Goal: Transaction & Acquisition: Purchase product/service

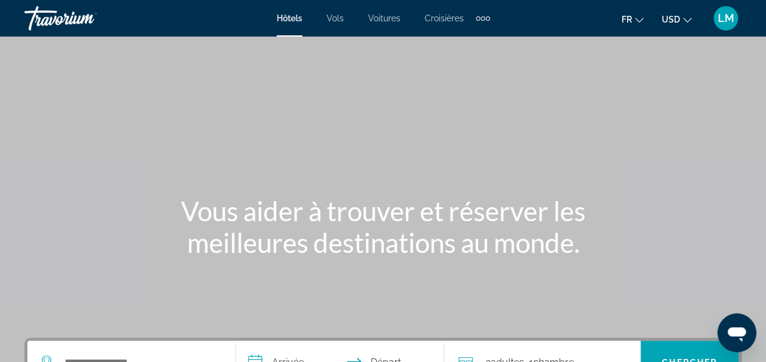
click at [686, 21] on icon "Change currency" at bounding box center [687, 20] width 9 height 5
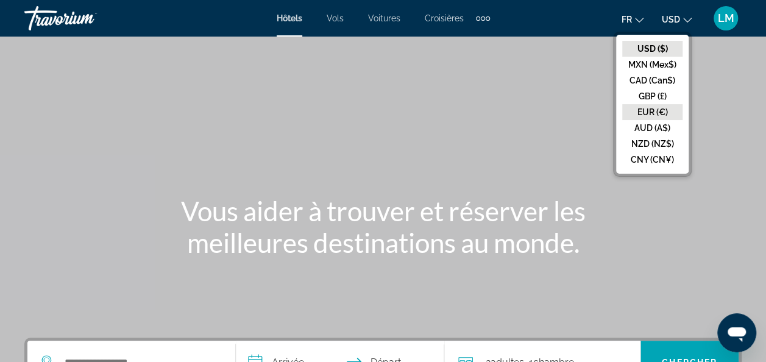
click at [652, 108] on button "EUR (€)" at bounding box center [652, 112] width 60 height 16
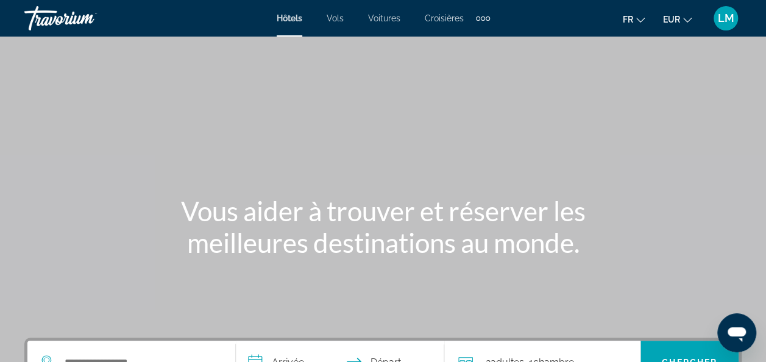
click at [334, 22] on span "Vols" at bounding box center [334, 18] width 17 height 10
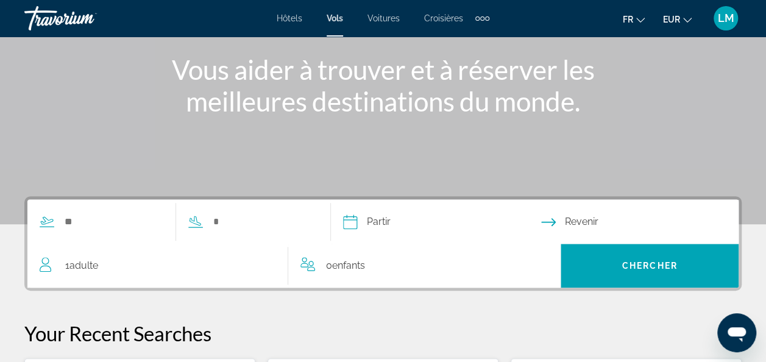
scroll to position [143, 0]
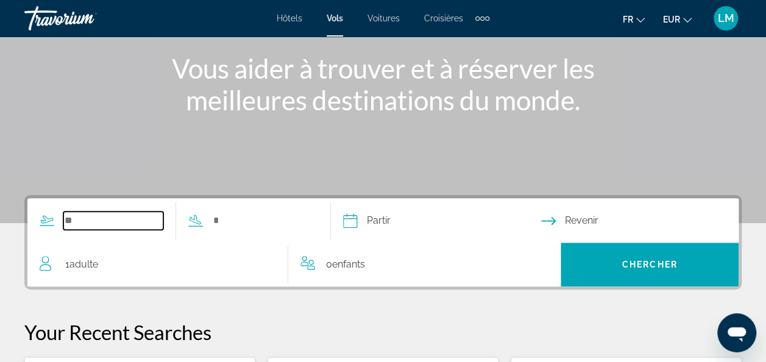
click at [72, 224] on input "Search widget" at bounding box center [113, 220] width 100 height 18
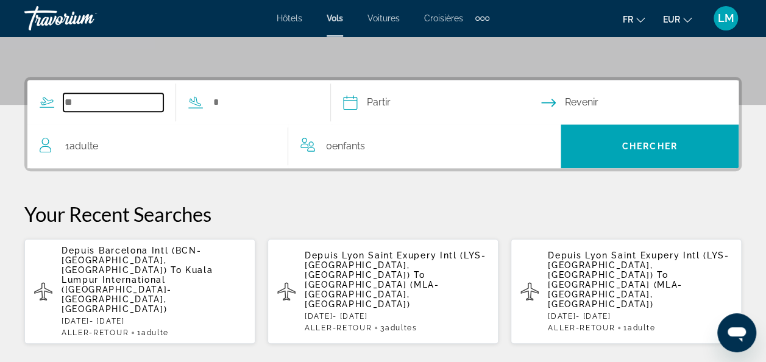
scroll to position [297, 0]
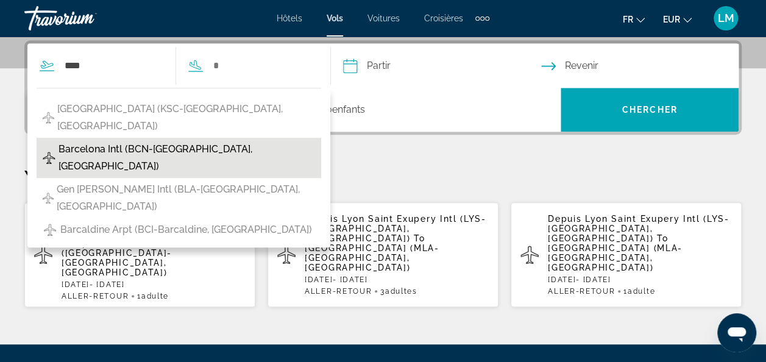
click at [217, 141] on span "Barcelona Intl (BCN-[GEOGRAPHIC_DATA], [GEOGRAPHIC_DATA])" at bounding box center [186, 158] width 256 height 34
type input "**********"
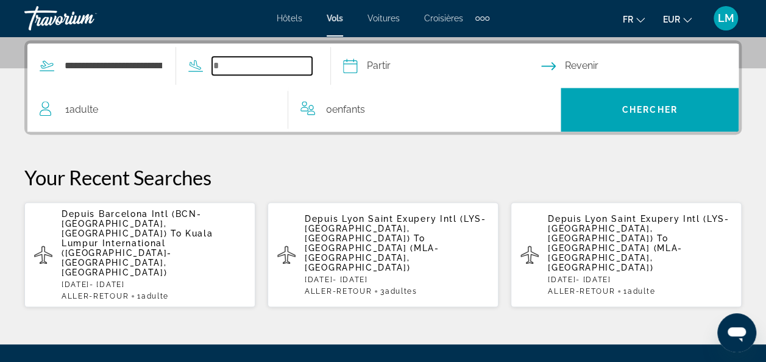
click at [248, 60] on input "Search widget" at bounding box center [262, 66] width 100 height 18
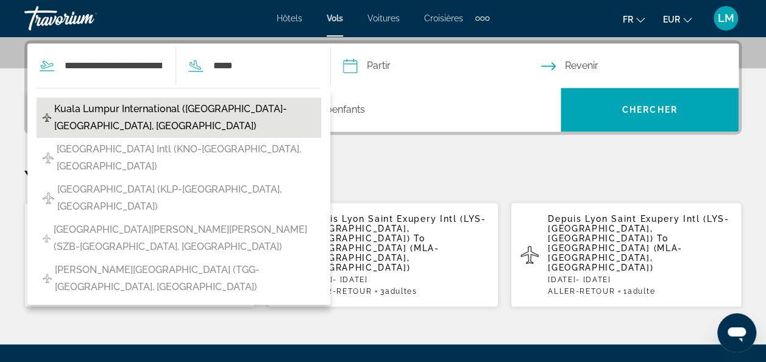
click at [251, 107] on span "Kuala Lumpur International ([GEOGRAPHIC_DATA]-[GEOGRAPHIC_DATA], [GEOGRAPHIC_DA…" at bounding box center [184, 117] width 261 height 34
type input "**********"
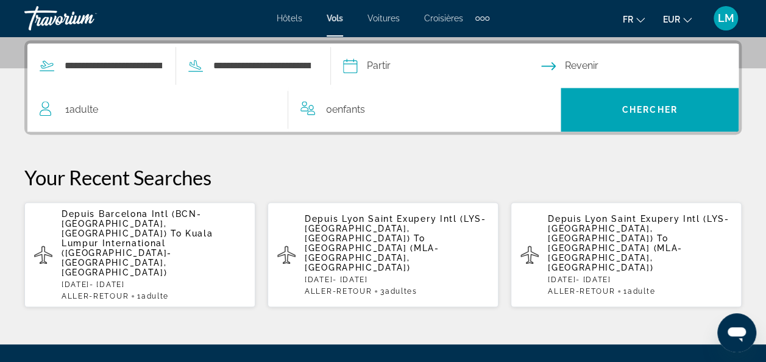
click at [394, 65] on input "Depart date" at bounding box center [441, 68] width 203 height 48
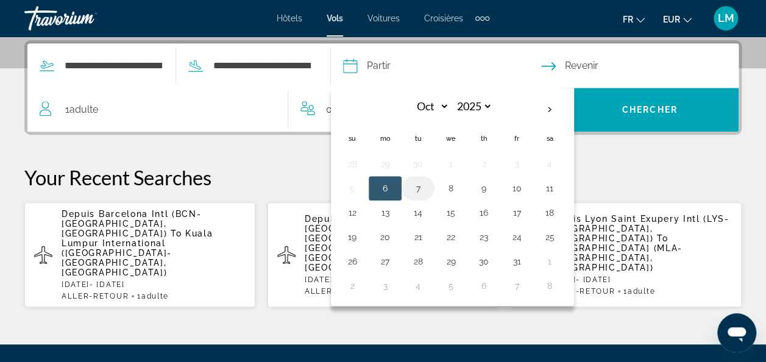
click at [428, 184] on button "7" at bounding box center [417, 188] width 19 height 17
type input "**********"
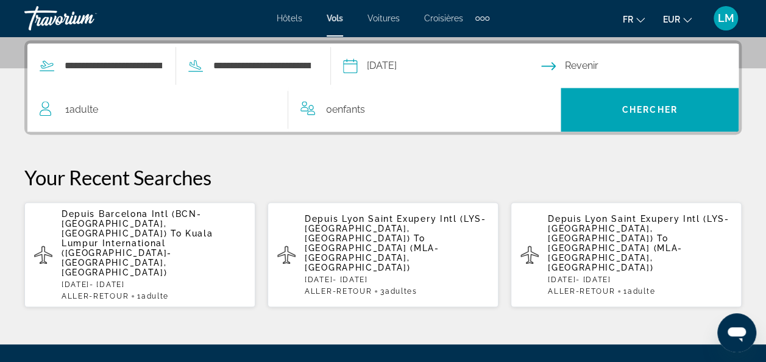
click at [585, 64] on input "Return date" at bounding box center [642, 68] width 203 height 48
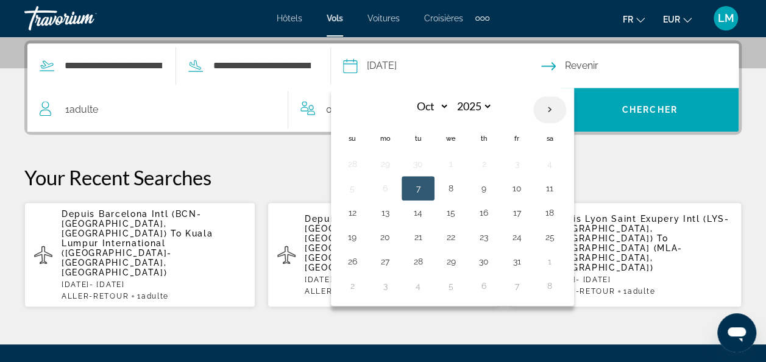
click at [563, 112] on th "Next month" at bounding box center [549, 109] width 33 height 27
select select "**"
click at [491, 192] on td "6" at bounding box center [483, 188] width 33 height 24
click at [493, 191] on button "6" at bounding box center [483, 188] width 19 height 17
type input "**********"
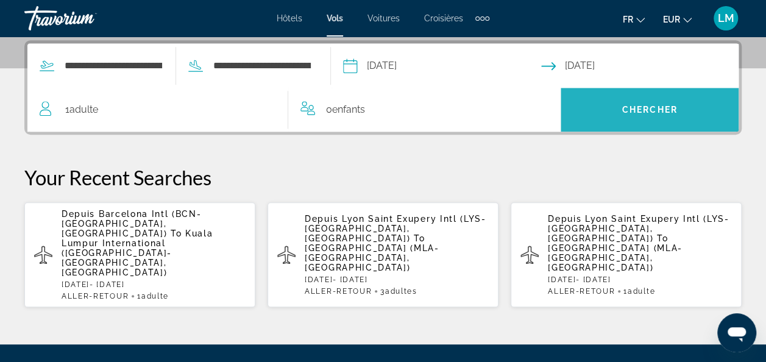
click at [617, 108] on span "Search widget" at bounding box center [649, 109] width 178 height 29
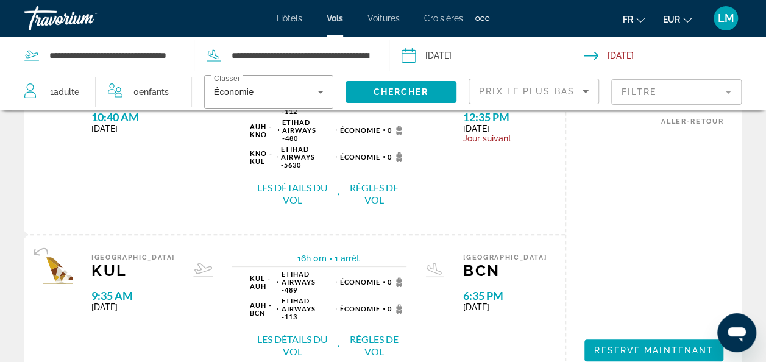
scroll to position [115, 0]
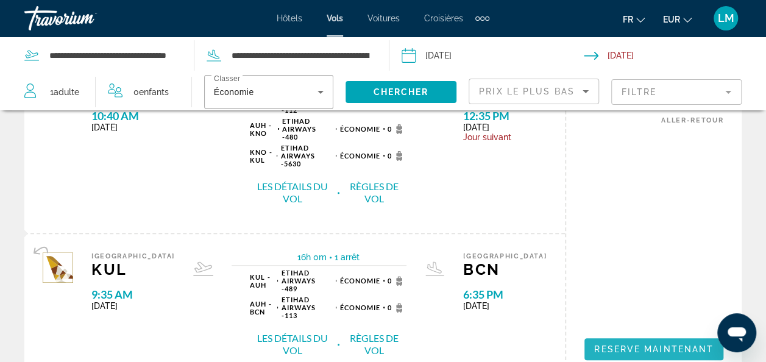
click at [643, 344] on span "Reserve maintenant" at bounding box center [653, 349] width 119 height 10
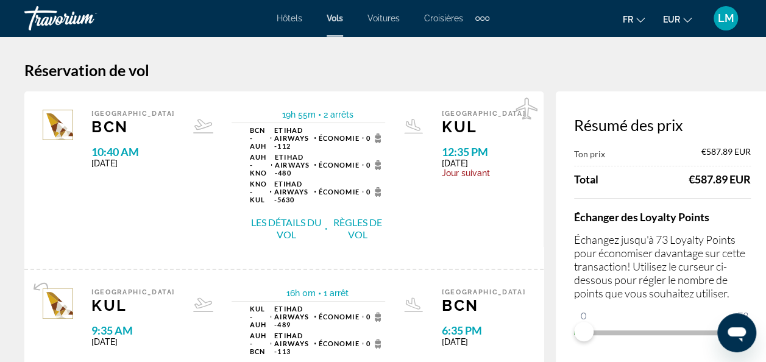
click at [267, 223] on button "Les détails du vol" at bounding box center [286, 229] width 72 height 26
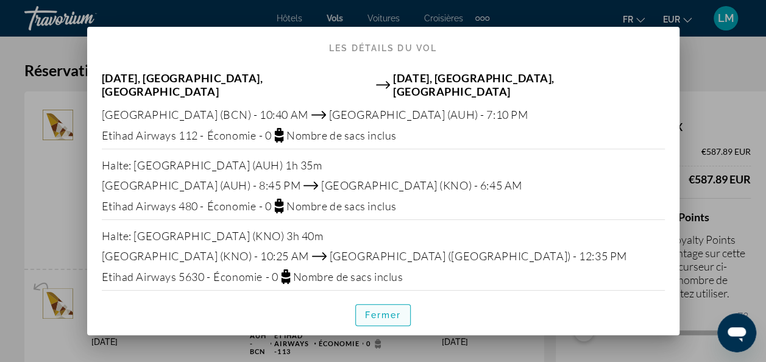
click at [379, 315] on span "Fermer" at bounding box center [383, 315] width 37 height 10
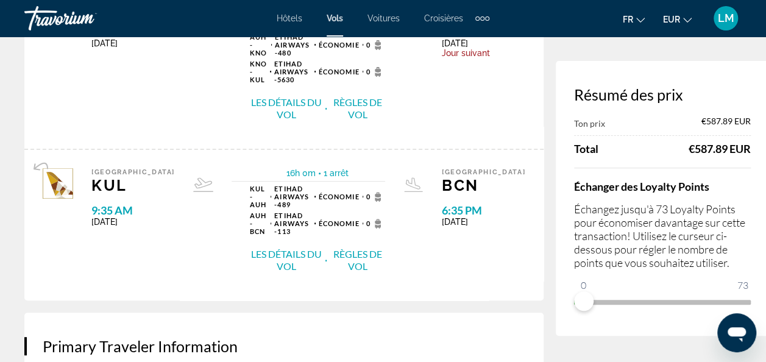
scroll to position [121, 0]
click at [270, 251] on button "Les détails du vol" at bounding box center [286, 260] width 72 height 26
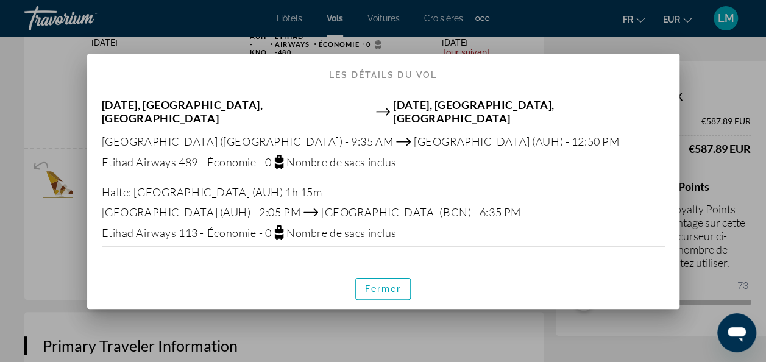
scroll to position [0, 0]
click at [370, 275] on span "button" at bounding box center [383, 288] width 55 height 29
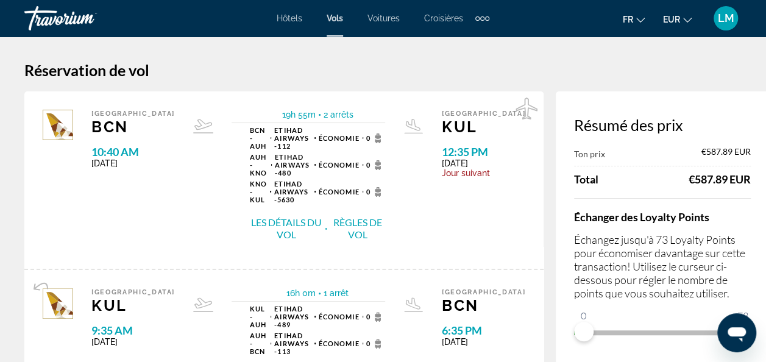
scroll to position [121, 0]
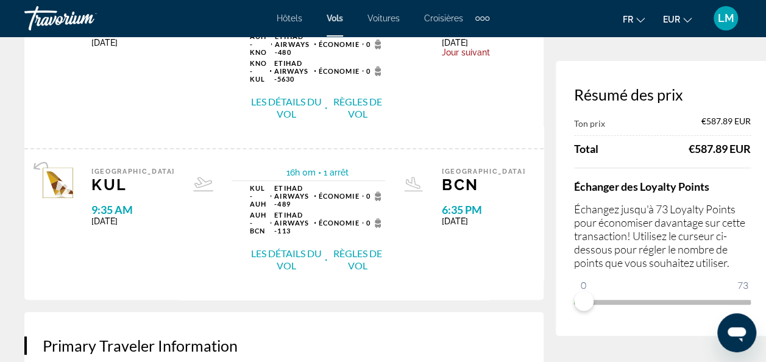
click at [337, 111] on button "Règles de vol" at bounding box center [356, 108] width 55 height 26
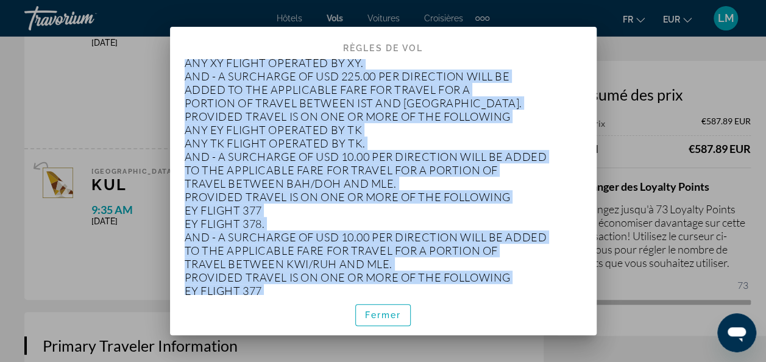
scroll to position [7338, 0]
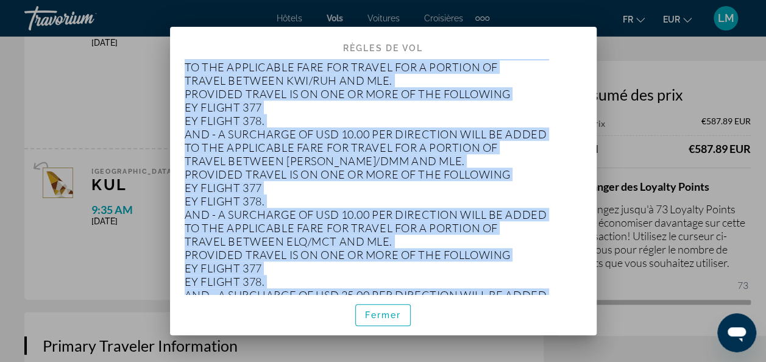
drag, startPoint x: 186, startPoint y: 79, endPoint x: 344, endPoint y: 189, distance: 191.9
click at [344, 189] on div "APPLICATION AND OTHER CONDITIONS RULE - 004/YV02 FOR &&&&&H&& TYPE FARES VIA RT…" at bounding box center [383, 176] width 426 height 235
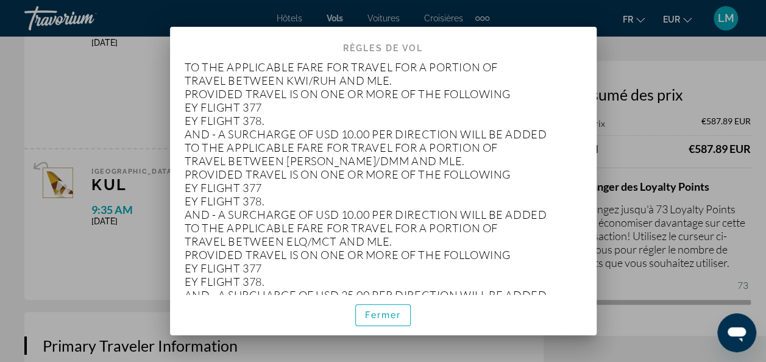
drag, startPoint x: 344, startPoint y: 189, endPoint x: 362, endPoint y: 214, distance: 30.9
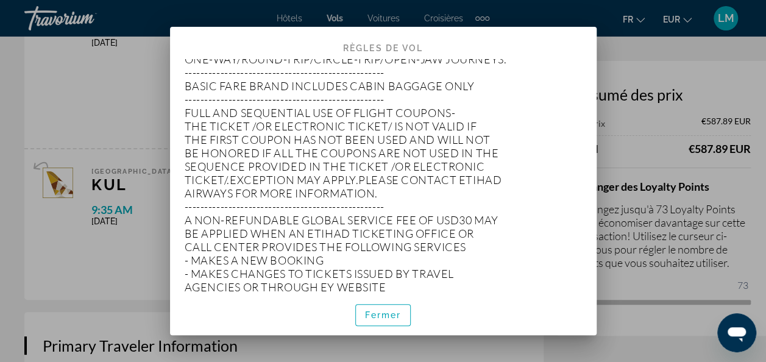
scroll to position [222, 0]
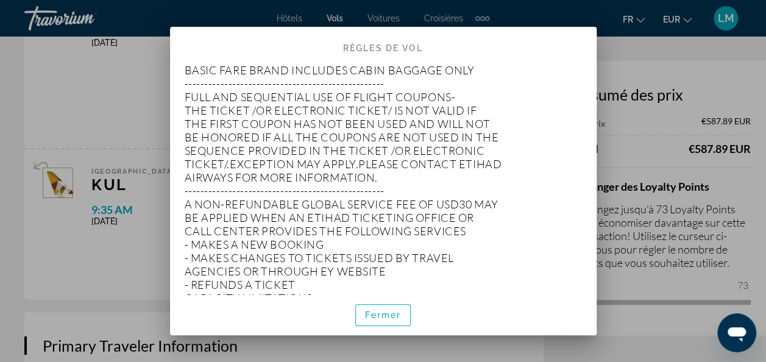
drag, startPoint x: 185, startPoint y: 94, endPoint x: 407, endPoint y: 176, distance: 237.0
click at [407, 176] on p "APPLICATION AND OTHER CONDITIONS RULE - 004/YV02 FOR &&&&&H&& TYPE FARES VIA RT…" at bounding box center [383, 150] width 397 height 603
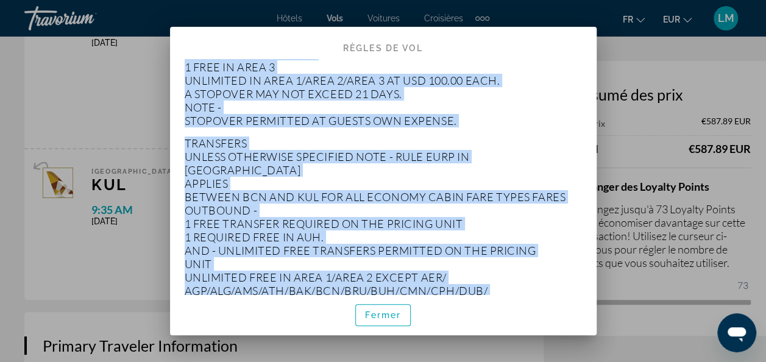
scroll to position [2403, 0]
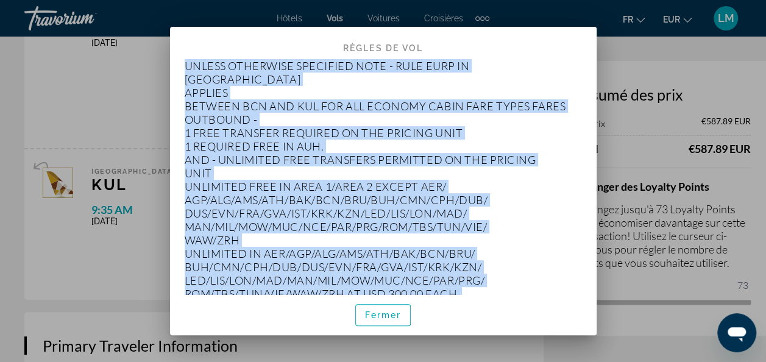
drag, startPoint x: 184, startPoint y: 115, endPoint x: 414, endPoint y: 229, distance: 257.1
click at [414, 229] on div "APPLICATION AND OTHER CONDITIONS RULE - 004/YV02 FOR &&&&&H&& TYPE FARES VIA RT…" at bounding box center [383, 176] width 426 height 235
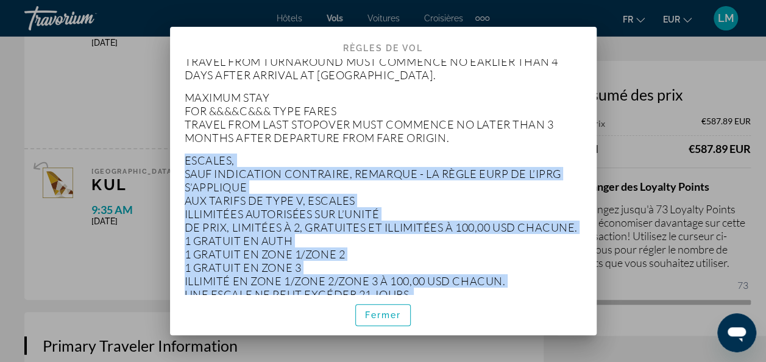
scroll to position [2106, 0]
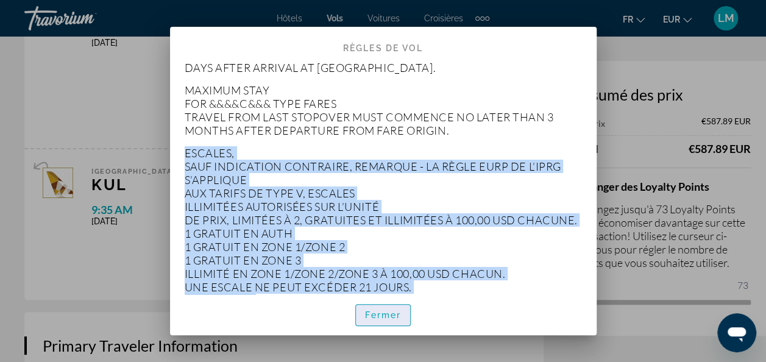
click at [381, 311] on span "Fermer" at bounding box center [383, 315] width 37 height 10
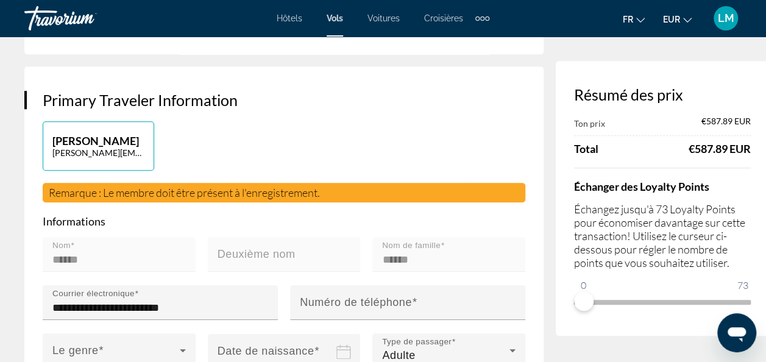
scroll to position [367, 0]
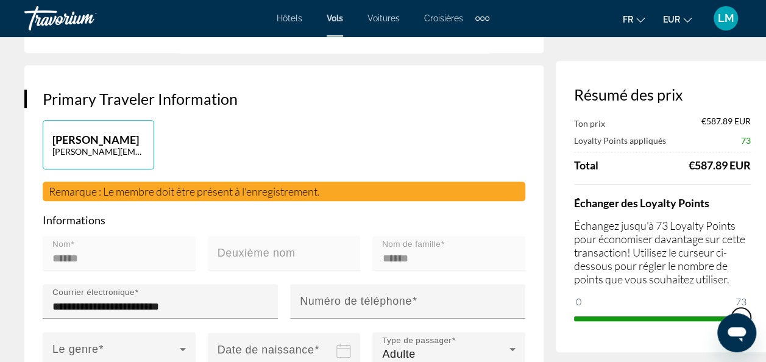
drag, startPoint x: 558, startPoint y: 301, endPoint x: 731, endPoint y: 305, distance: 173.0
click at [731, 305] on div "Résumé des prix Ton prix €587.89 EUR Loyalty Points appliqués 73 Total €587.89 …" at bounding box center [661, 206] width 213 height 291
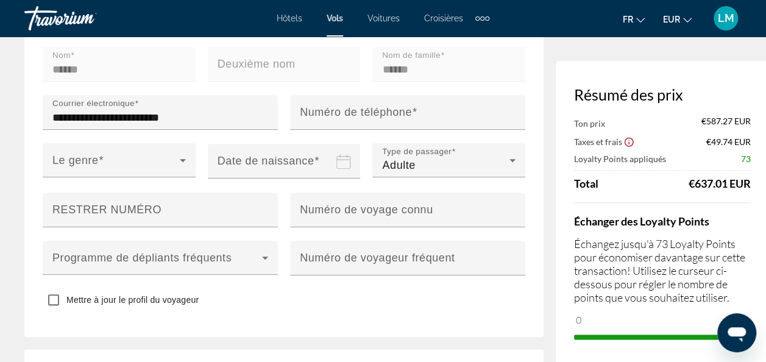
scroll to position [558, 0]
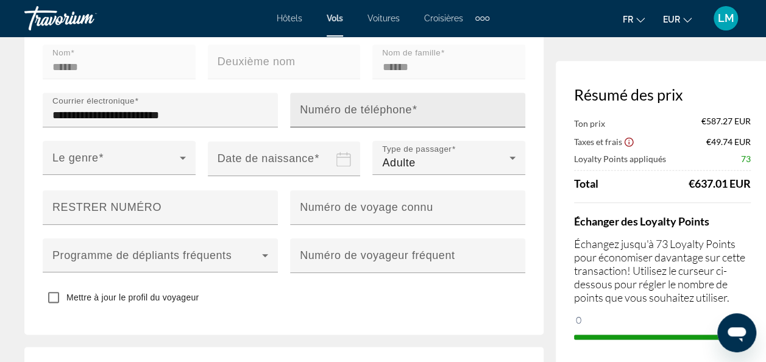
click at [369, 106] on mat-label "Numéro de téléphone" at bounding box center [356, 110] width 112 height 12
click at [369, 108] on input "Numéro de téléphone" at bounding box center [411, 115] width 223 height 15
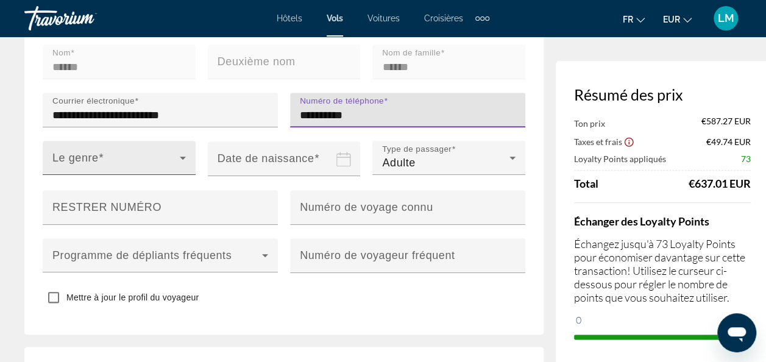
type input "**********"
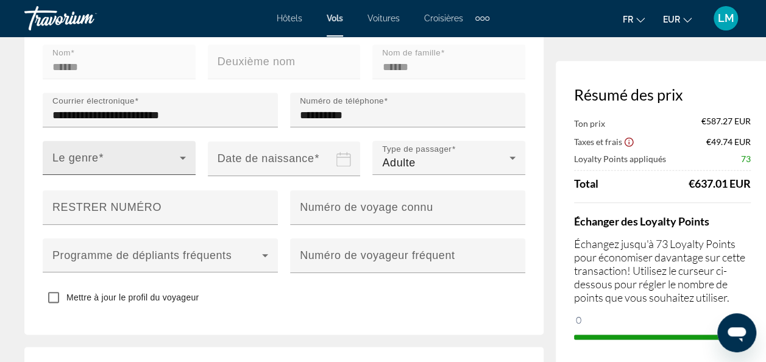
click at [157, 149] on div "Le genre" at bounding box center [118, 158] width 133 height 34
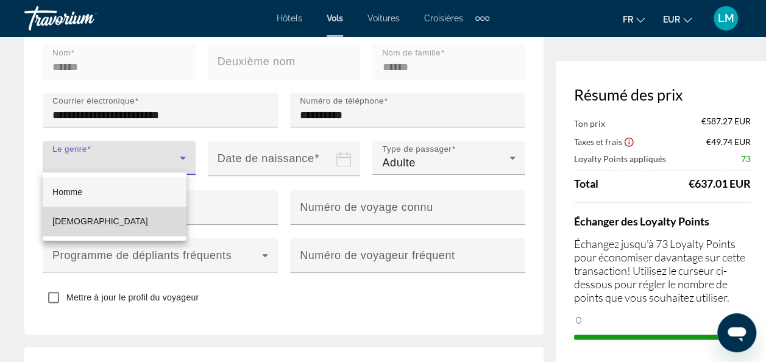
click at [140, 227] on mat-option "[DEMOGRAPHIC_DATA]" at bounding box center [115, 220] width 144 height 29
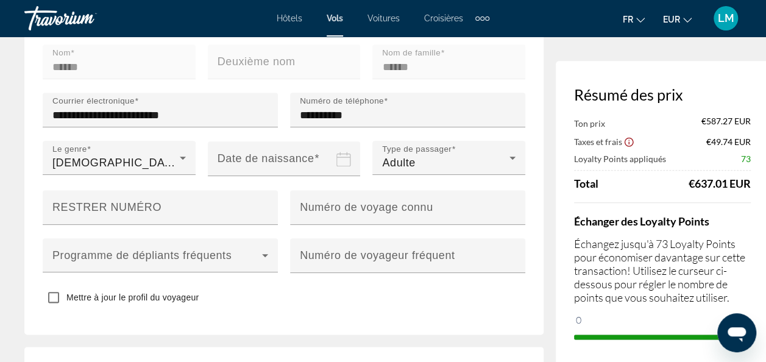
click at [280, 169] on input "Date of birth" at bounding box center [287, 167] width 158 height 53
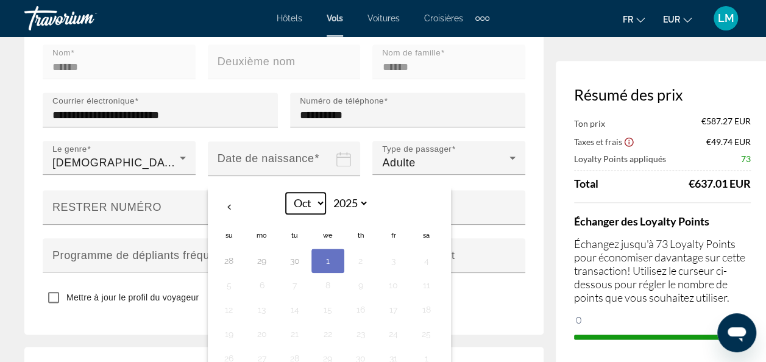
click at [300, 196] on select "*** *** *** *** *** *** *** *** *** *** *** ***" at bounding box center [306, 202] width 40 height 21
select select "*"
click at [286, 192] on select "*** *** *** *** *** *** *** *** *** *** *** ***" at bounding box center [306, 202] width 40 height 21
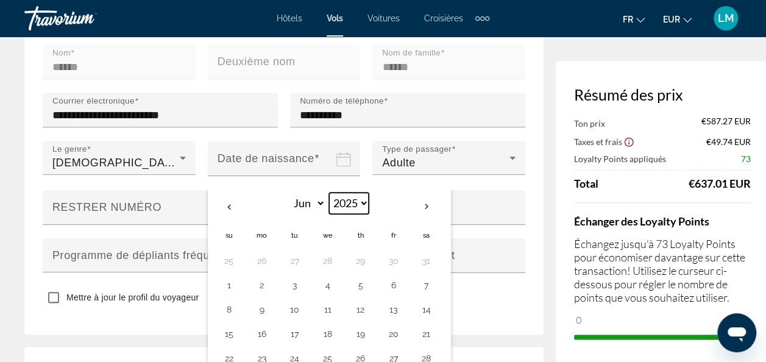
click at [353, 197] on select "**** **** **** **** **** **** **** **** **** **** **** **** **** **** **** ****…" at bounding box center [349, 202] width 40 height 21
select select "****"
click at [329, 192] on select "**** **** **** **** **** **** **** **** **** **** **** **** **** **** **** ****…" at bounding box center [349, 202] width 40 height 21
click at [219, 327] on button "17" at bounding box center [228, 333] width 19 height 17
type input "**********"
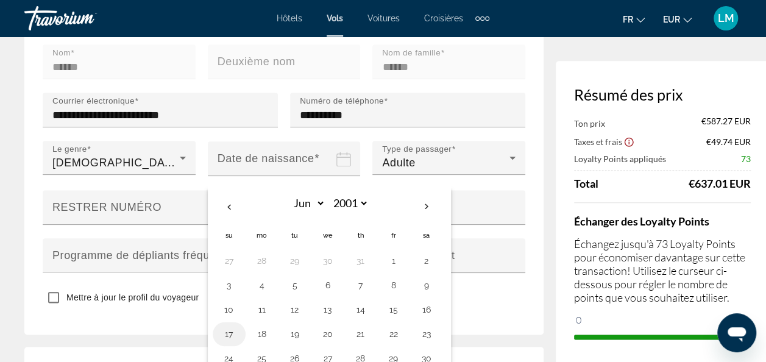
type input "**********"
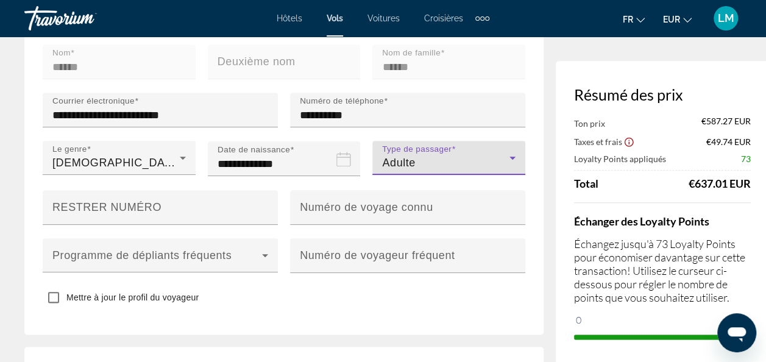
click at [426, 166] on div "Adulte" at bounding box center [445, 162] width 127 height 15
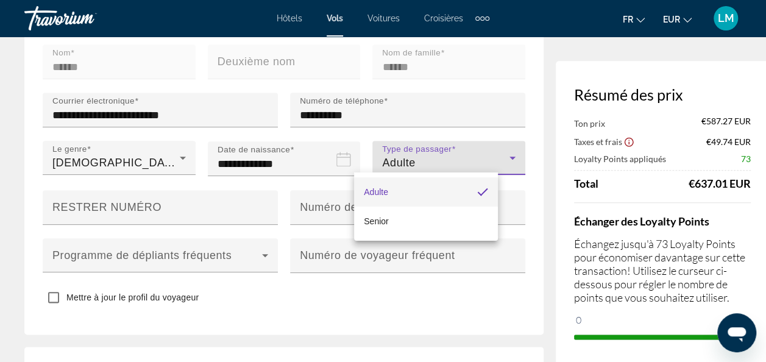
click at [426, 166] on div at bounding box center [383, 181] width 766 height 362
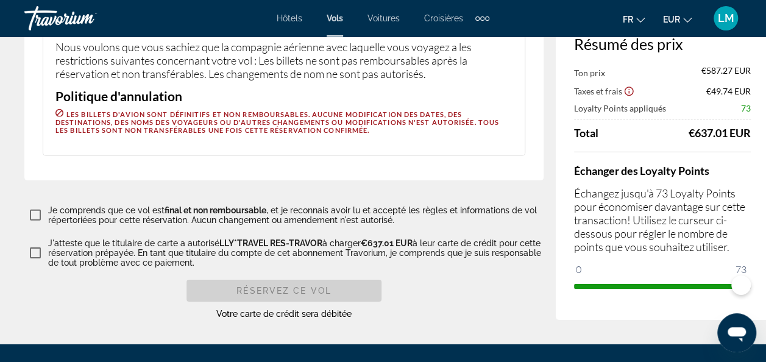
scroll to position [1762, 0]
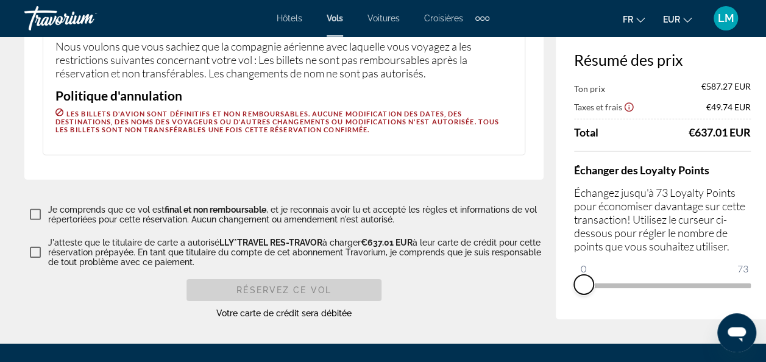
drag, startPoint x: 712, startPoint y: 274, endPoint x: 530, endPoint y: 274, distance: 181.5
click at [555, 274] on div "Résumé des prix Ton prix €587.27 EUR Taxes et frais €49.74 EUR Total €637.01 EU…" at bounding box center [661, 172] width 213 height 293
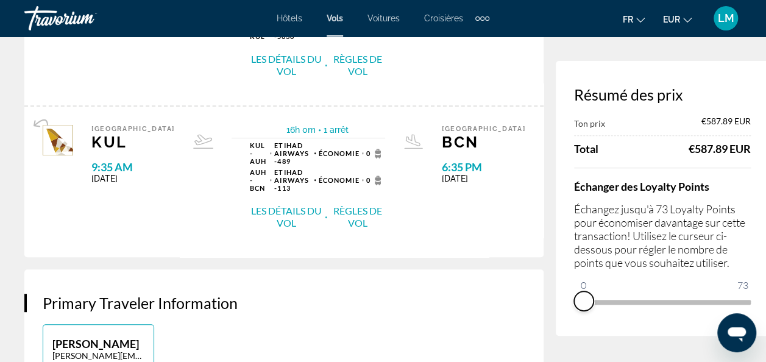
scroll to position [164, 0]
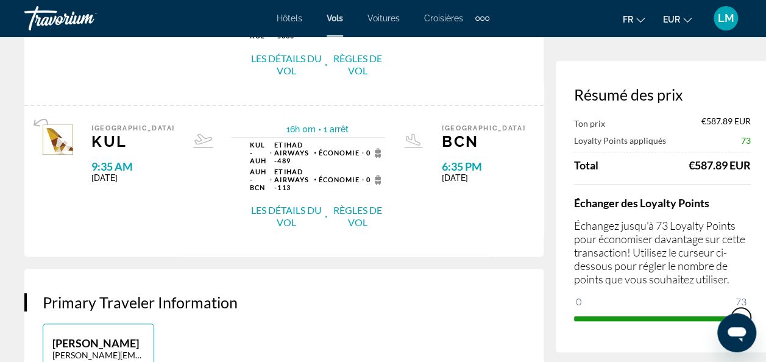
drag, startPoint x: 560, startPoint y: 300, endPoint x: 766, endPoint y: 306, distance: 205.9
click at [766, 198] on html "Passer au contenu principal Hôtels Vols Voitures Croisières Activités Hôtels Vo…" at bounding box center [383, 17] width 766 height 362
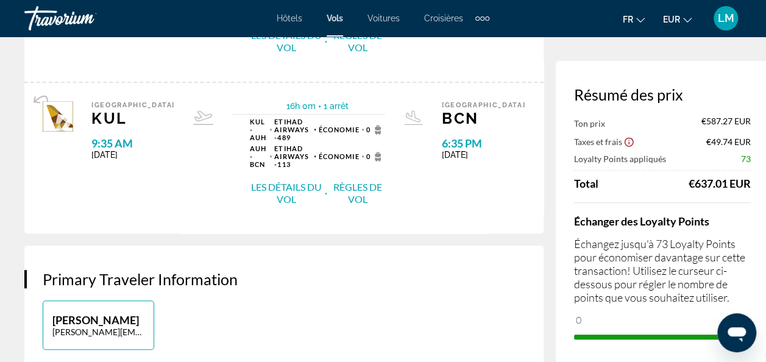
scroll to position [189, 0]
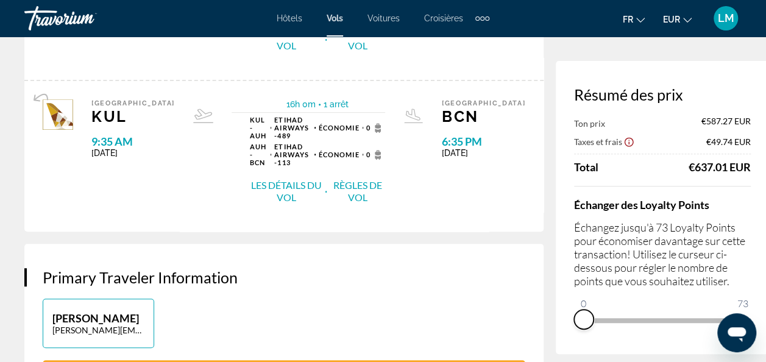
drag, startPoint x: 708, startPoint y: 337, endPoint x: 503, endPoint y: 337, distance: 204.6
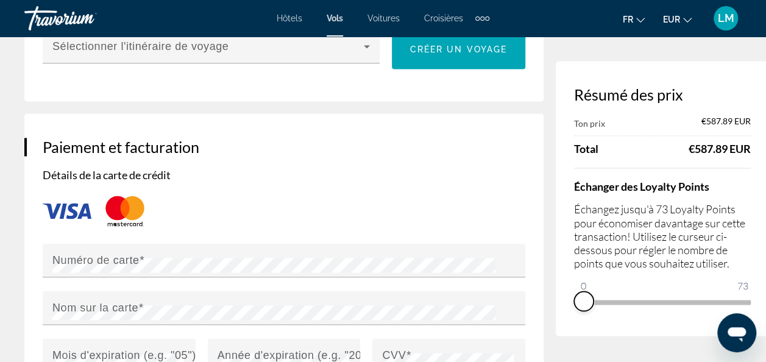
scroll to position [1011, 0]
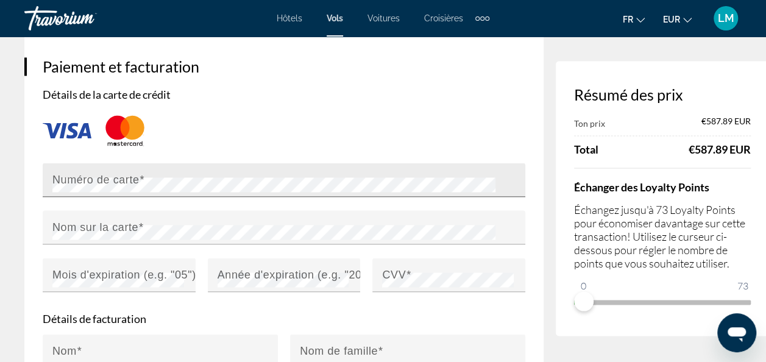
click at [229, 172] on div "Numéro de carte" at bounding box center [287, 180] width 470 height 34
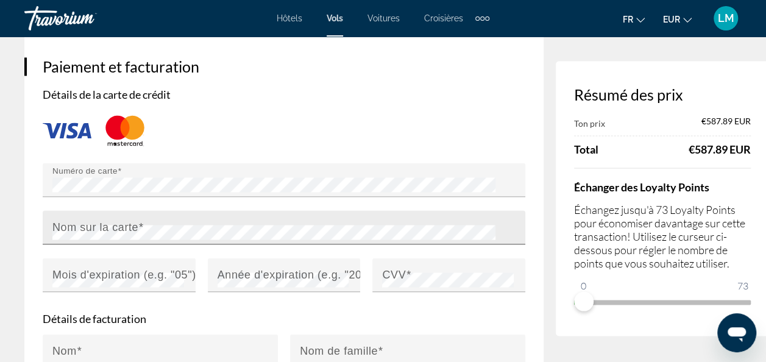
click at [180, 217] on div "Nom sur la carte" at bounding box center [287, 227] width 470 height 34
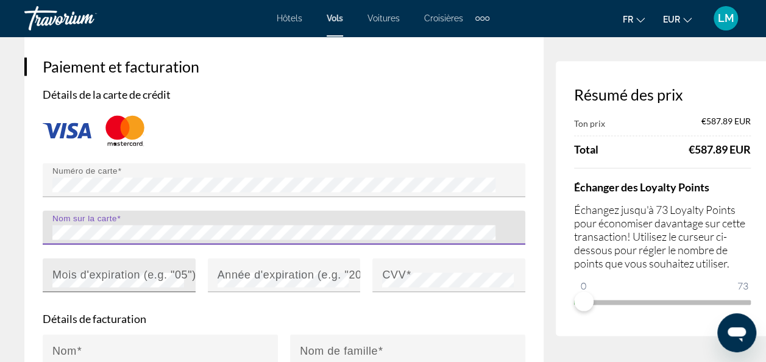
click at [121, 275] on mat-label "Mois d'expiration (e.g. "05")" at bounding box center [124, 274] width 144 height 12
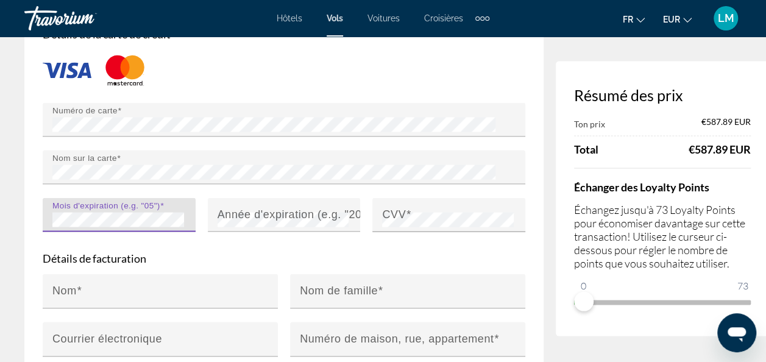
scroll to position [1078, 0]
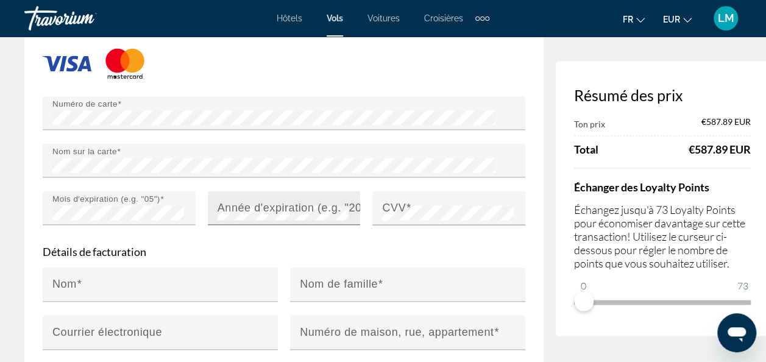
click at [227, 206] on mat-label "Année d'expiration (e.g. "2030")" at bounding box center [299, 207] width 165 height 12
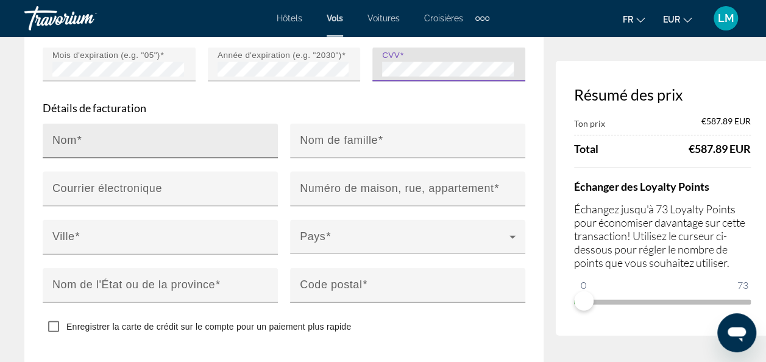
scroll to position [1222, 0]
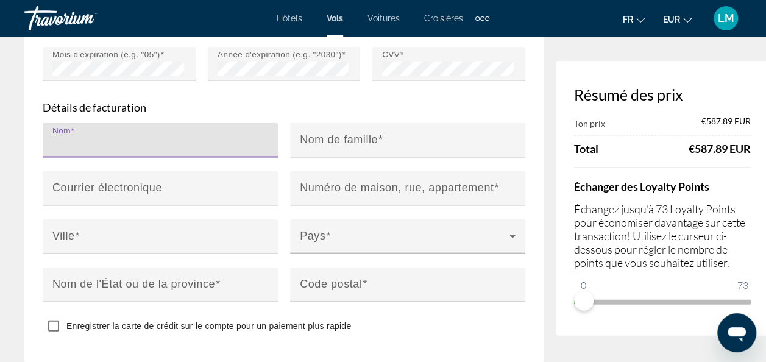
click at [197, 138] on input "Nom" at bounding box center [163, 145] width 223 height 15
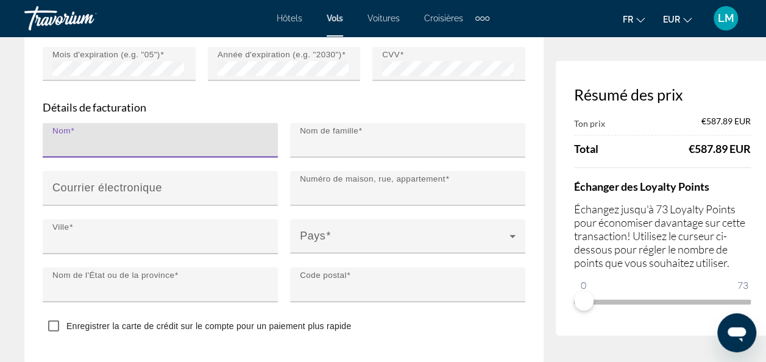
type input "******"
type input "**********"
type input "********"
type input "*****"
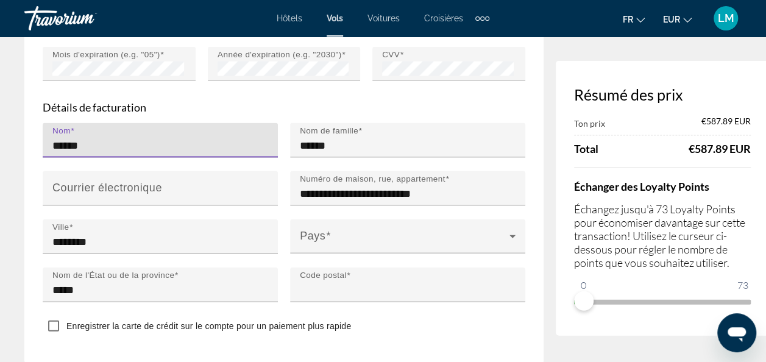
type input "*****"
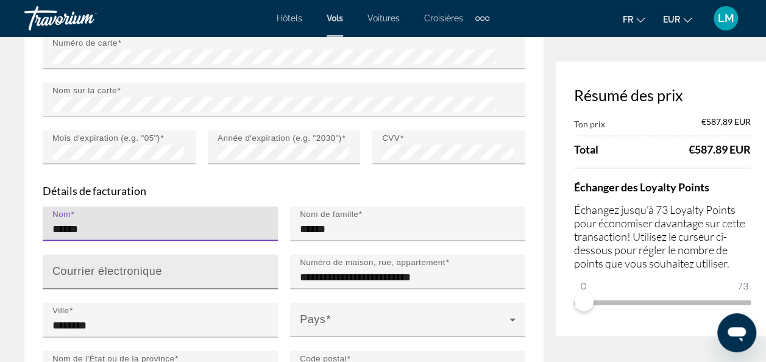
scroll to position [1142, 0]
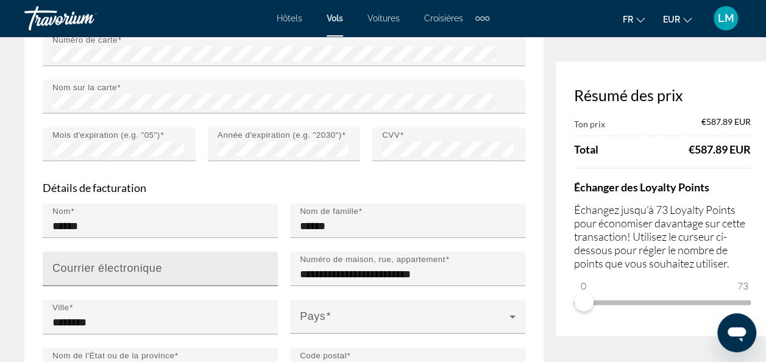
click at [157, 263] on mat-label "Courrier électronique" at bounding box center [107, 267] width 110 height 12
click at [157, 266] on input "Courrier électronique" at bounding box center [163, 273] width 223 height 15
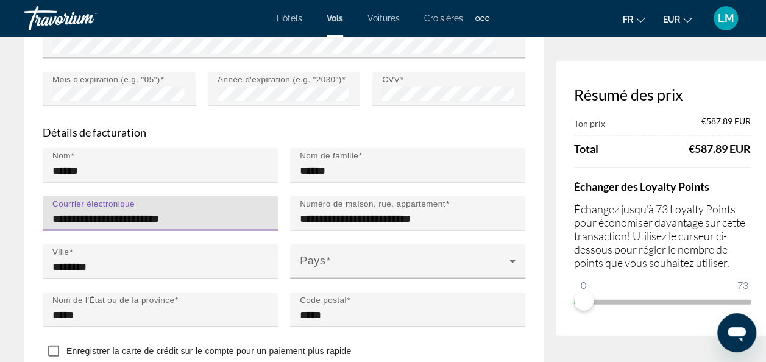
scroll to position [1198, 0]
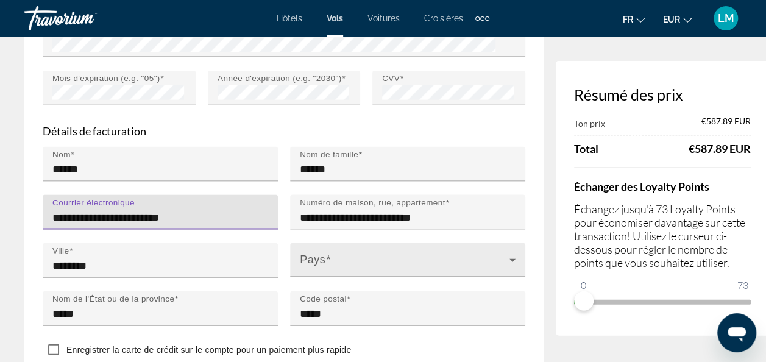
type input "**********"
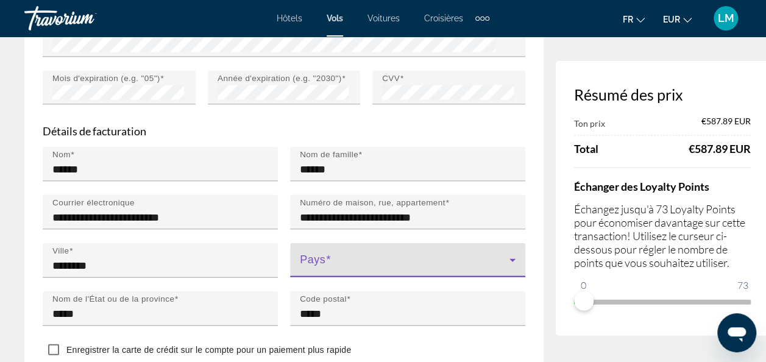
click at [332, 258] on span "Main content" at bounding box center [405, 265] width 210 height 15
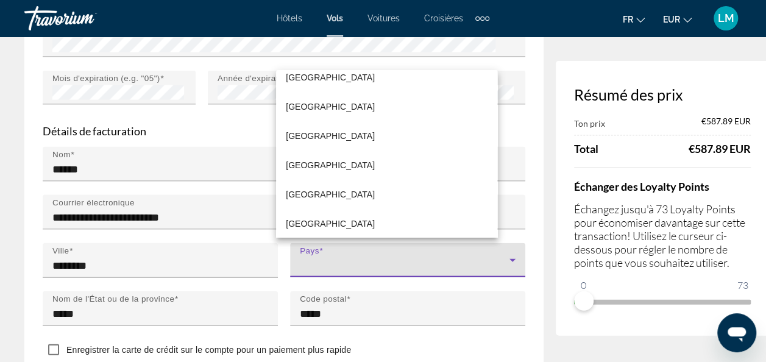
scroll to position [2235, 0]
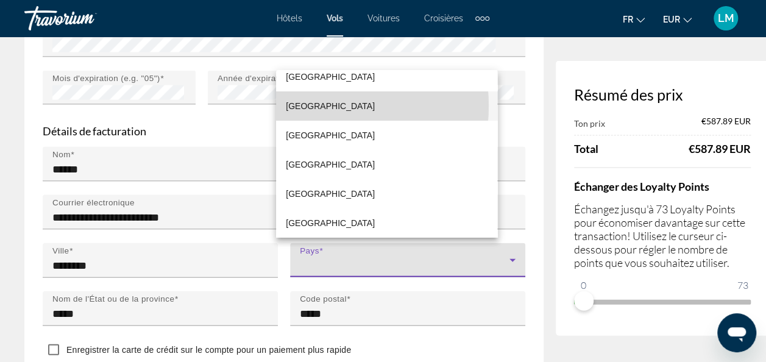
click at [309, 105] on span "[GEOGRAPHIC_DATA]" at bounding box center [330, 106] width 89 height 15
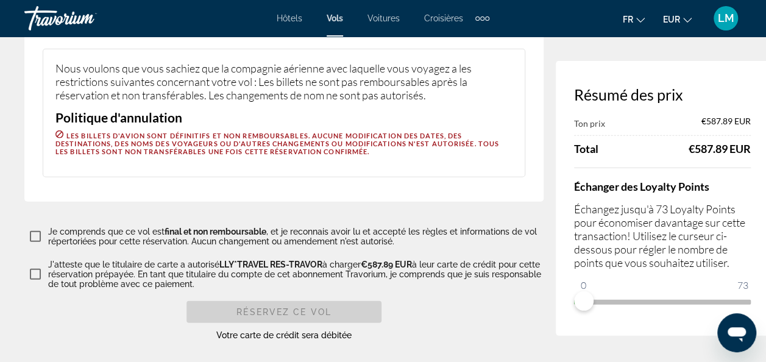
scroll to position [1614, 0]
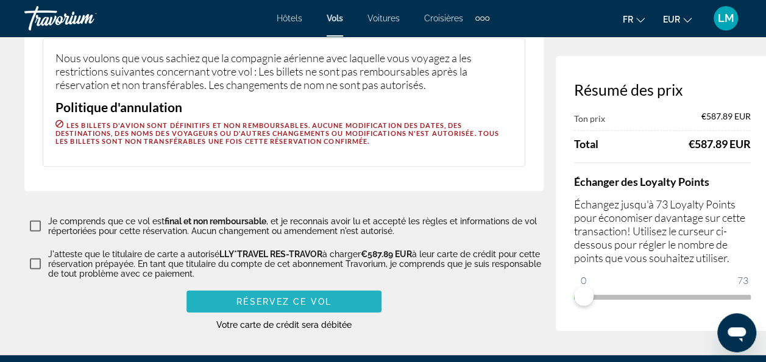
click at [265, 297] on span "Réservez ce vol" at bounding box center [283, 302] width 95 height 10
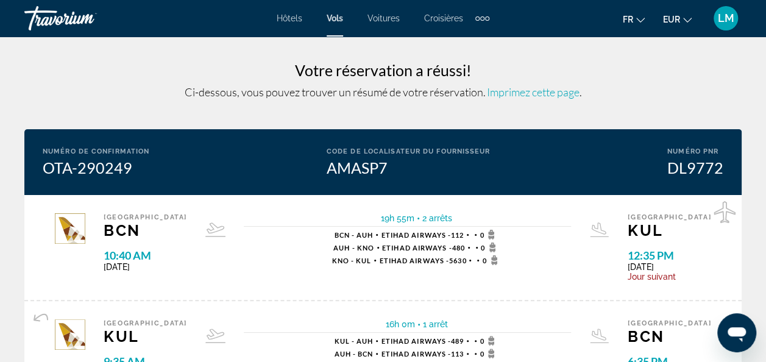
click at [530, 96] on span "Imprimez cette page" at bounding box center [533, 91] width 93 height 13
click at [281, 19] on span "Hôtels" at bounding box center [290, 18] width 26 height 10
